Goal: Information Seeking & Learning: Learn about a topic

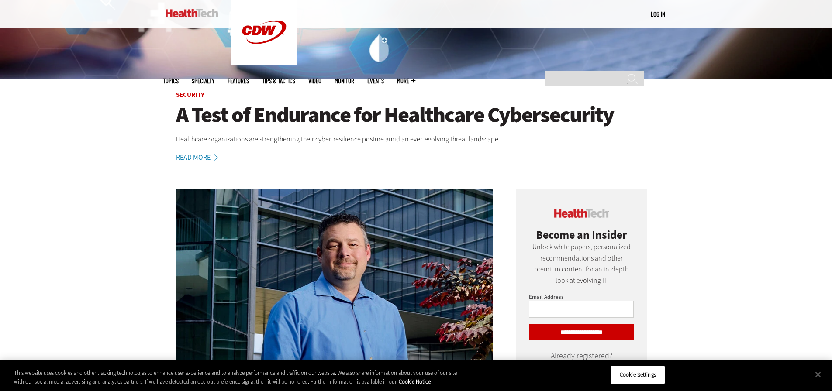
scroll to position [306, 0]
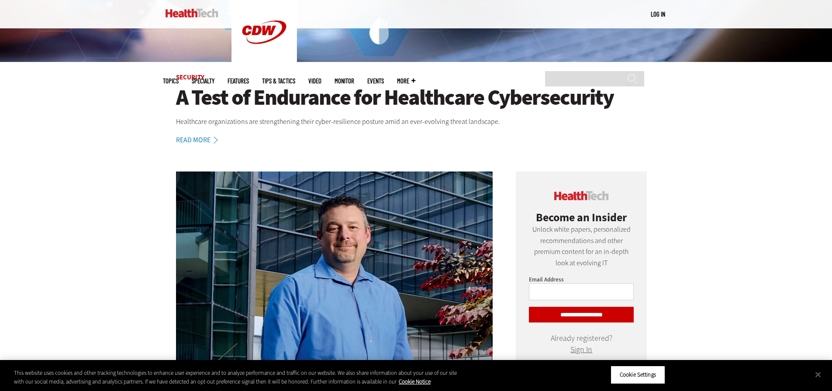
click at [288, 102] on h1 "A Test of Endurance for Healthcare Cybersecurity" at bounding box center [416, 98] width 481 height 24
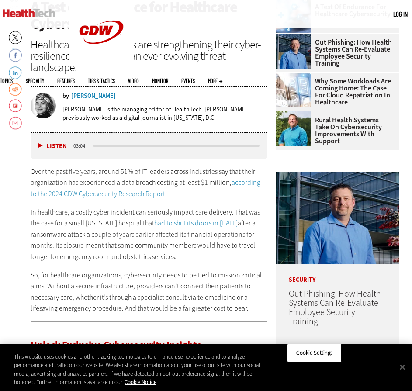
scroll to position [87, 0]
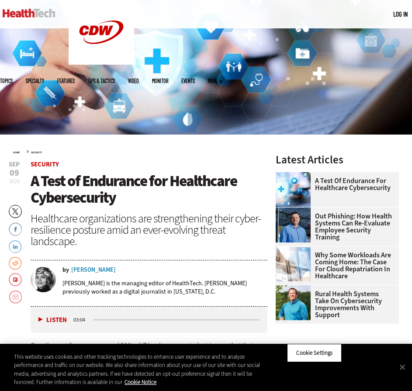
click at [88, 178] on span "A Test of Endurance for Healthcare Cybersecurity" at bounding box center [134, 189] width 206 height 37
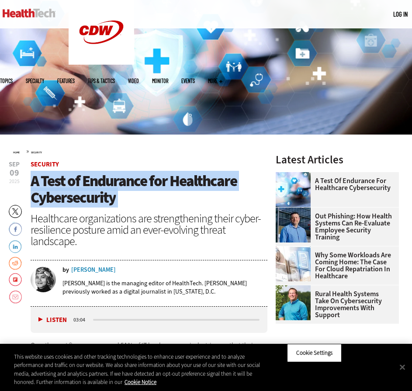
click at [88, 178] on span "A Test of Endurance for Healthcare Cybersecurity" at bounding box center [134, 189] width 206 height 37
copy header "A Test of Endurance for Healthcare Cybersecurity"
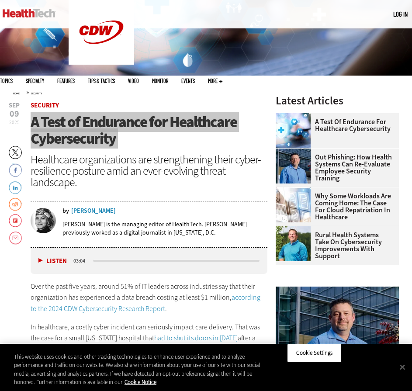
scroll to position [306, 0]
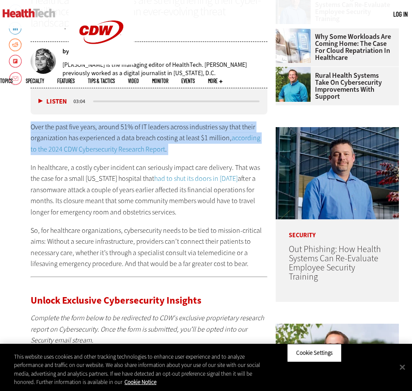
copy div "Over the past five years, around 51% of IT leaders across industries say that t…"
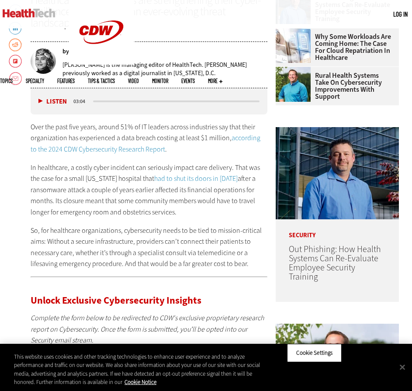
click at [82, 190] on p "In healthcare, a costly cyber incident can seriously impact care delivery. That…" at bounding box center [149, 190] width 237 height 56
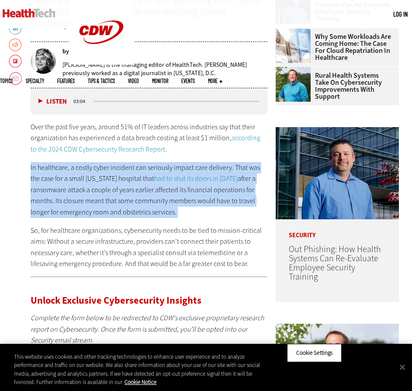
click at [82, 190] on p "In healthcare, a costly cyber incident can seriously impact care delivery. That…" at bounding box center [149, 190] width 237 height 56
copy div "In healthcare, a costly cyber incident can seriously impact care delivery. That…"
